Goal: Find specific page/section: Find specific page/section

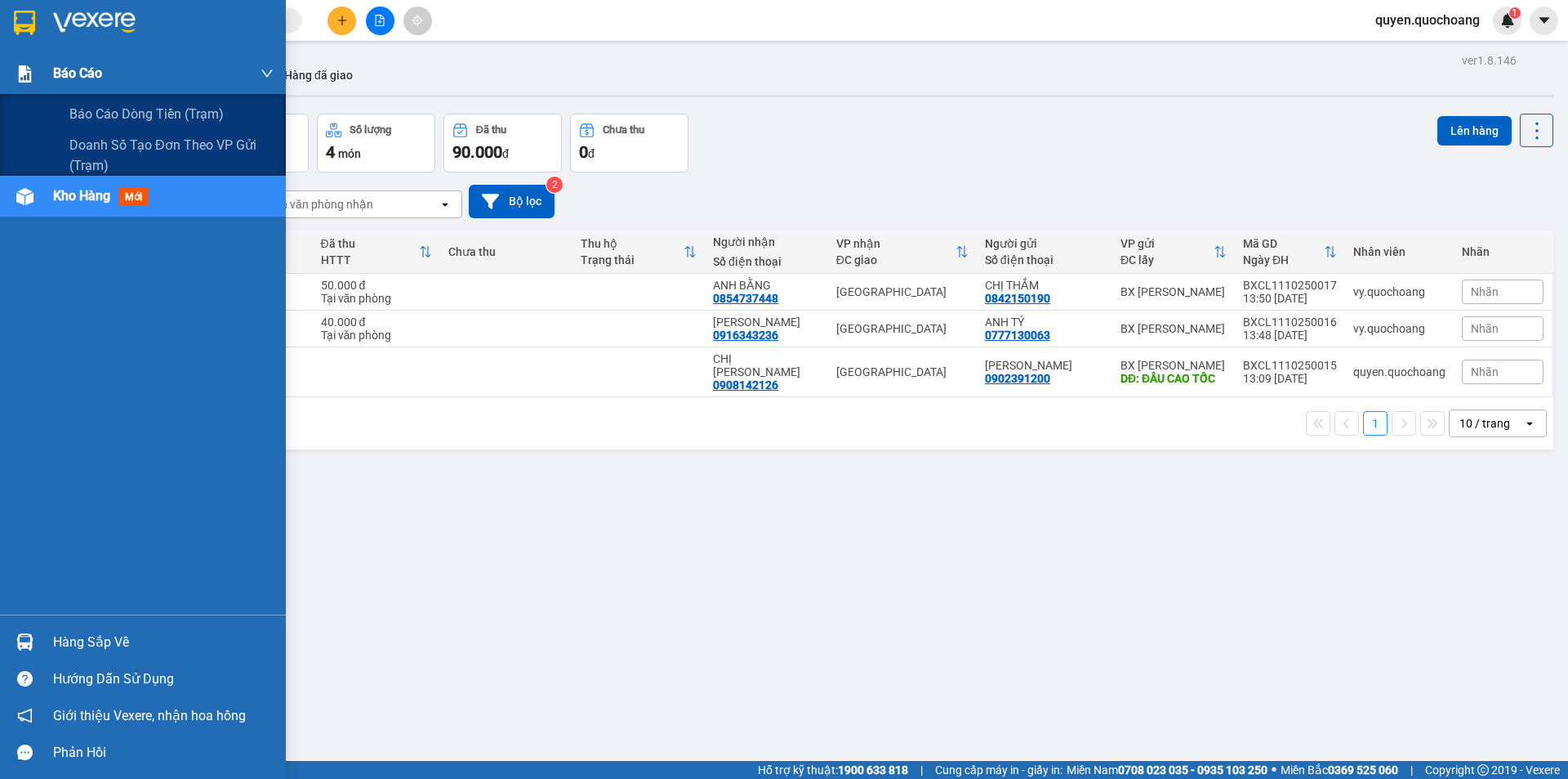
click at [76, 71] on span "Báo cáo" at bounding box center [77, 73] width 49 height 21
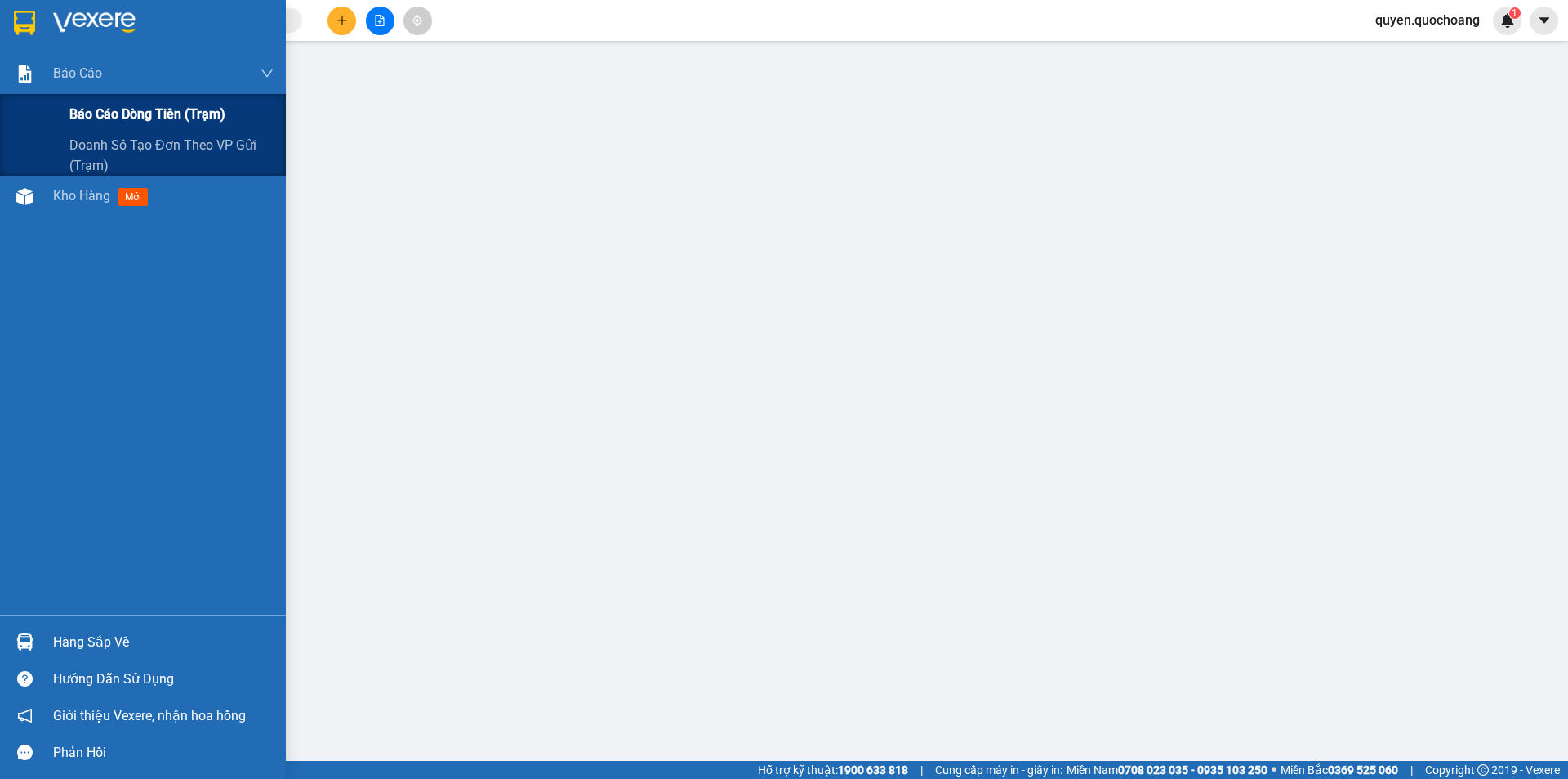
click at [147, 108] on span "Báo cáo dòng tiền (trạm)" at bounding box center [147, 114] width 156 height 21
